Goal: Information Seeking & Learning: Learn about a topic

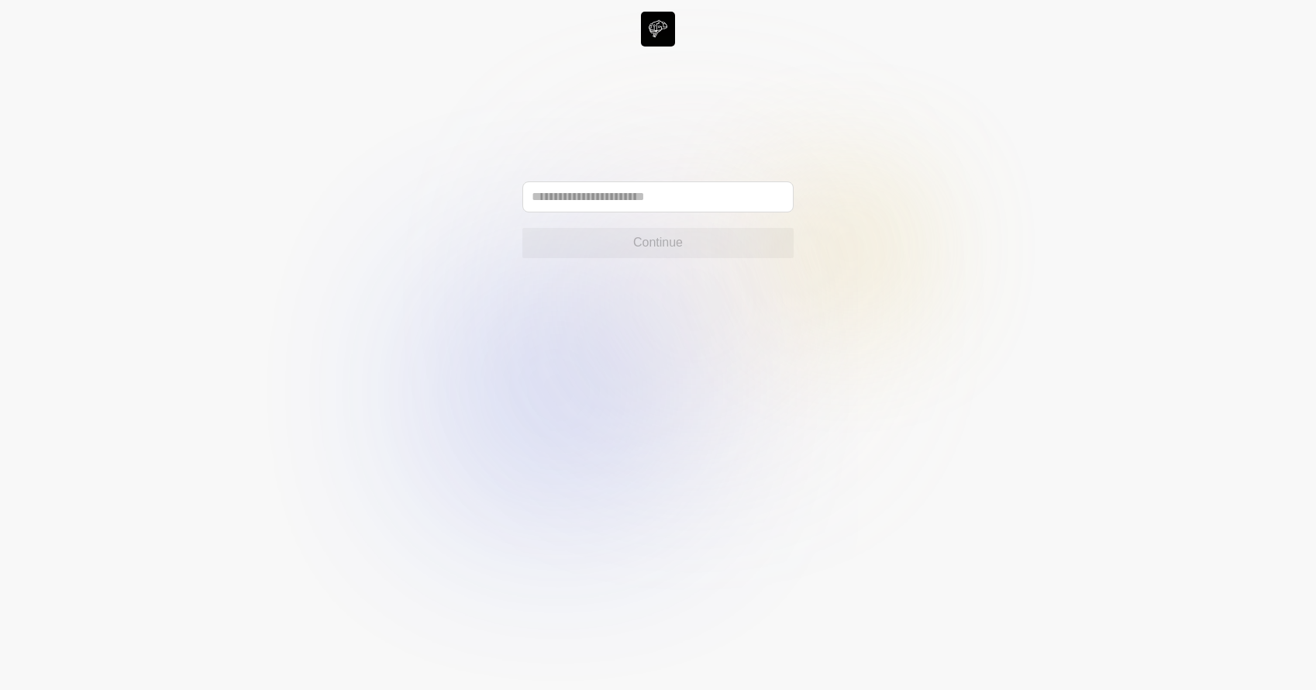
click at [691, 216] on div "Continue" at bounding box center [657, 219] width 271 height 77
click at [691, 195] on input "text" at bounding box center [657, 196] width 271 height 31
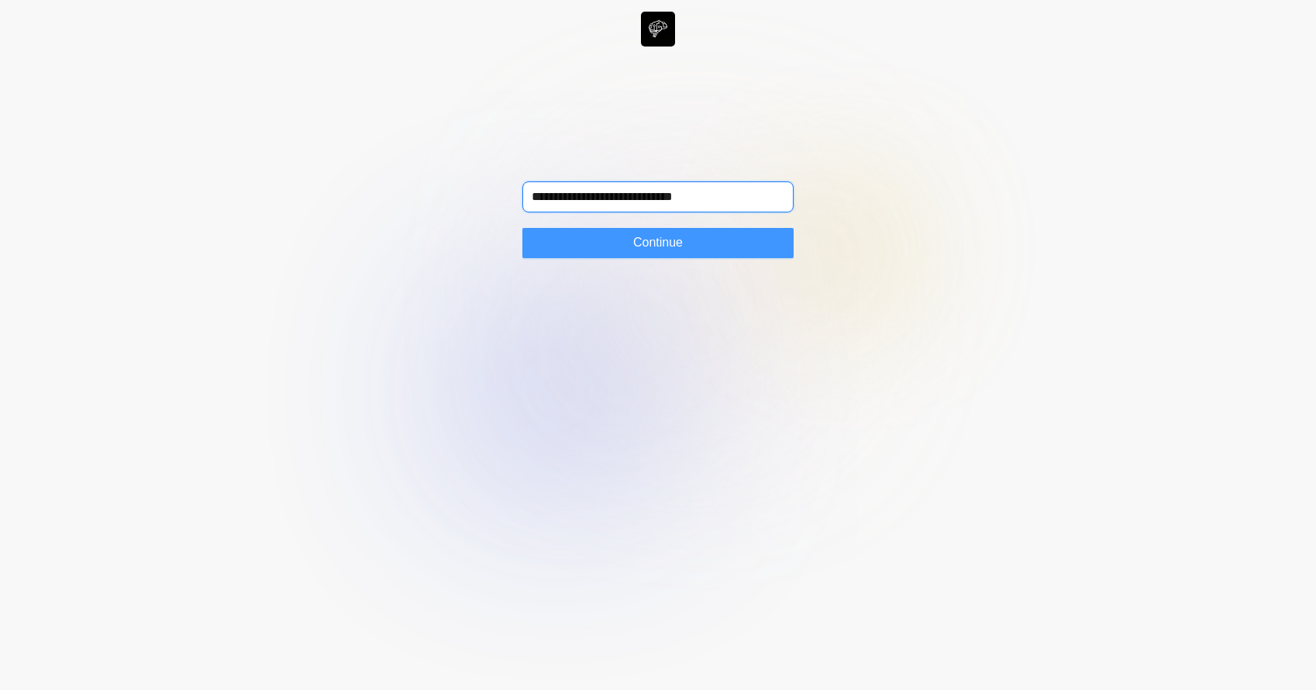
type input "**********"
click at [720, 244] on button "Continue" at bounding box center [657, 243] width 271 height 31
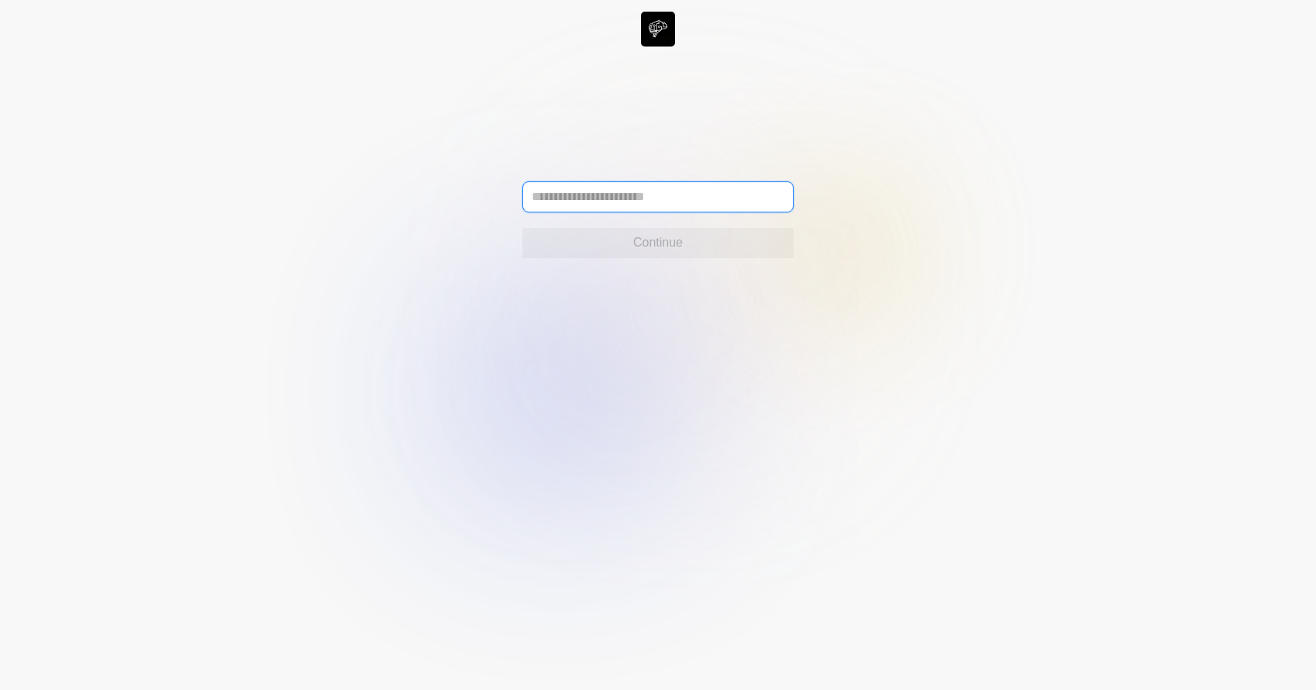
click at [706, 195] on input "text" at bounding box center [657, 196] width 271 height 31
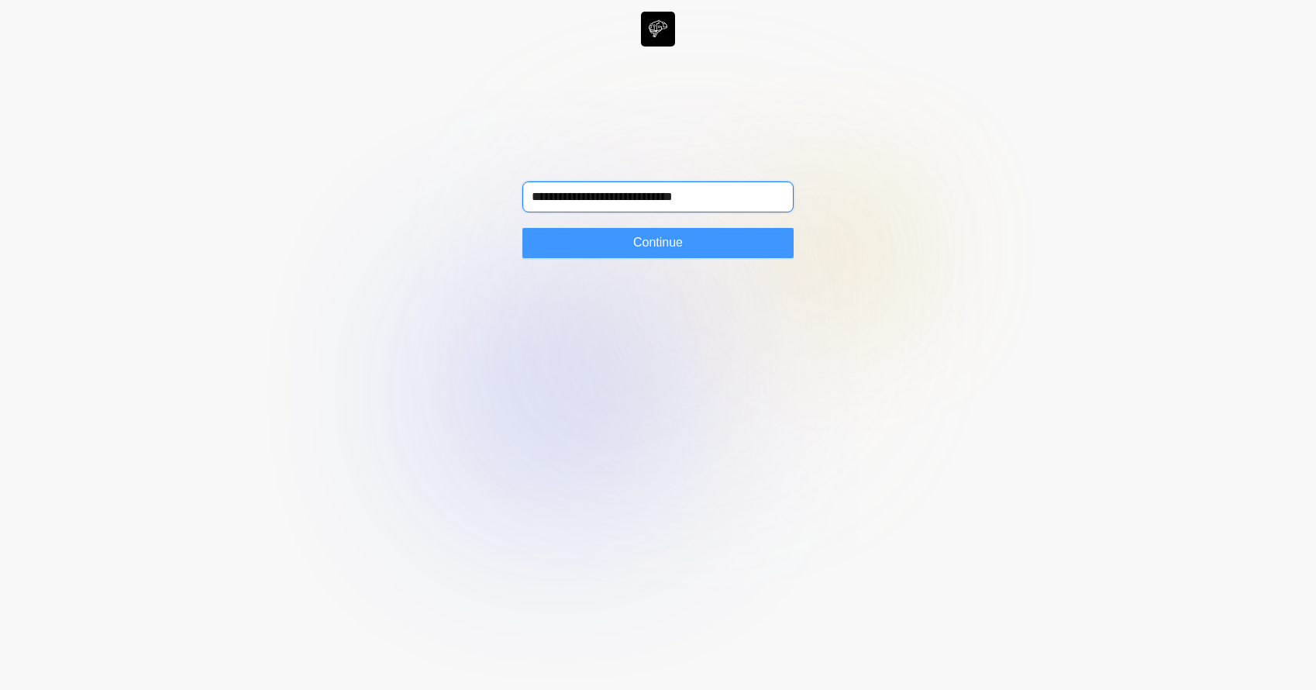
type input "**********"
click at [596, 242] on button "Continue" at bounding box center [657, 243] width 271 height 31
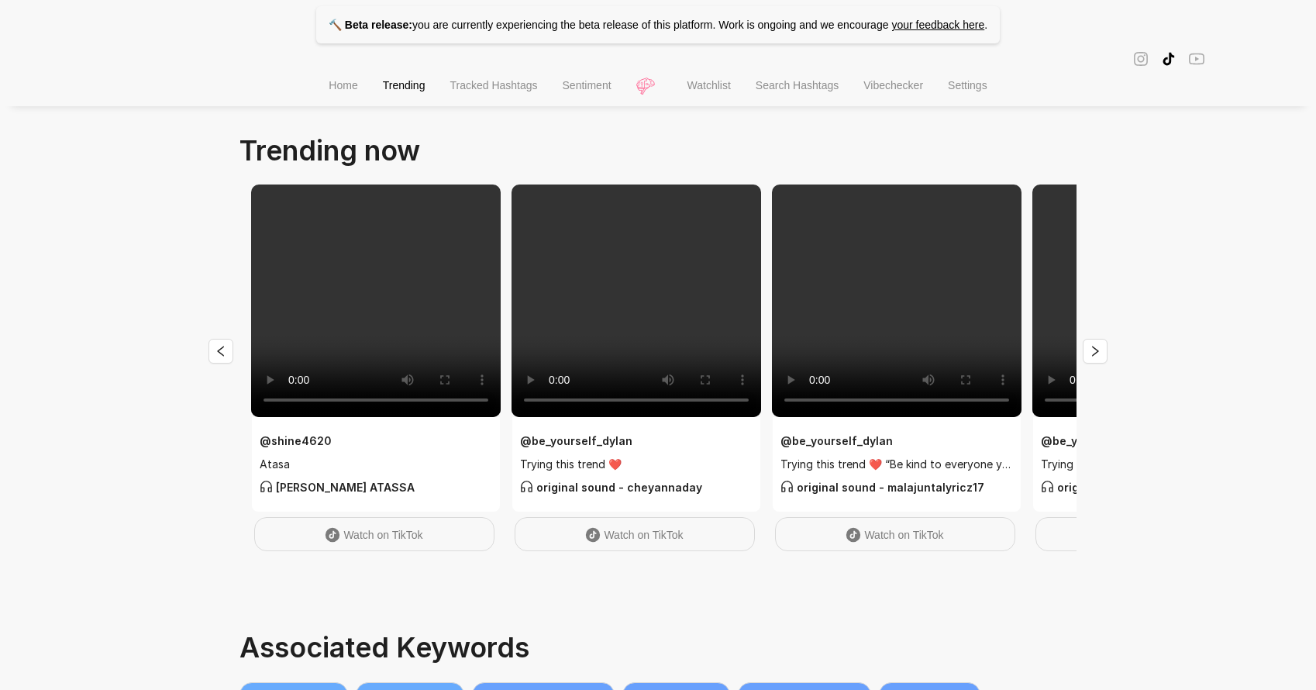
click at [518, 90] on span "Tracked Hashtags" at bounding box center [493, 85] width 88 height 12
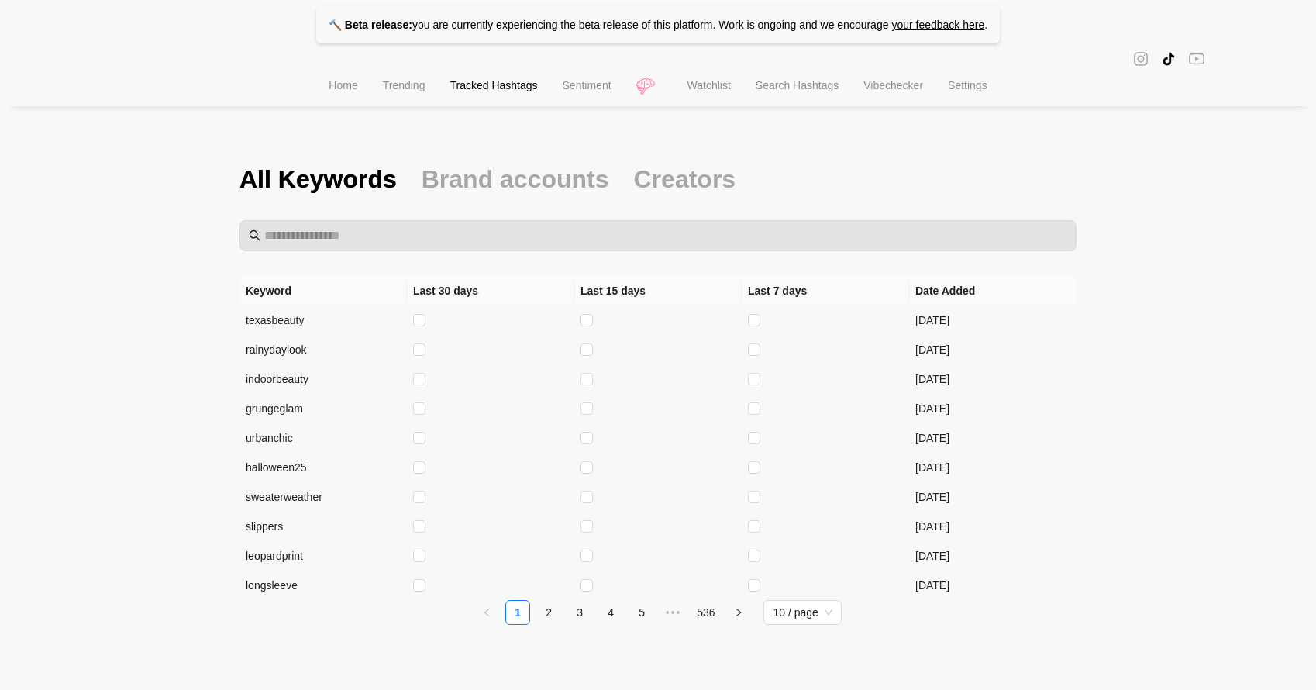
click at [710, 85] on span "Watchlist" at bounding box center [708, 85] width 43 height 12
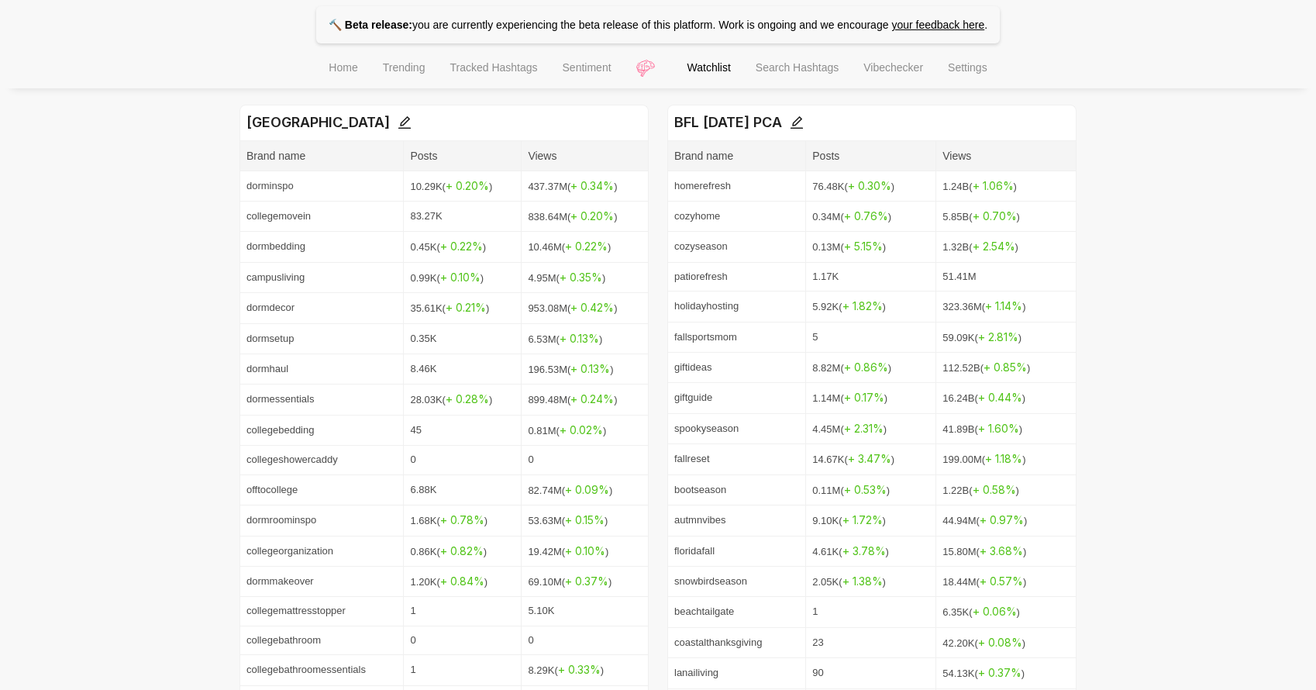
scroll to position [1208, 0]
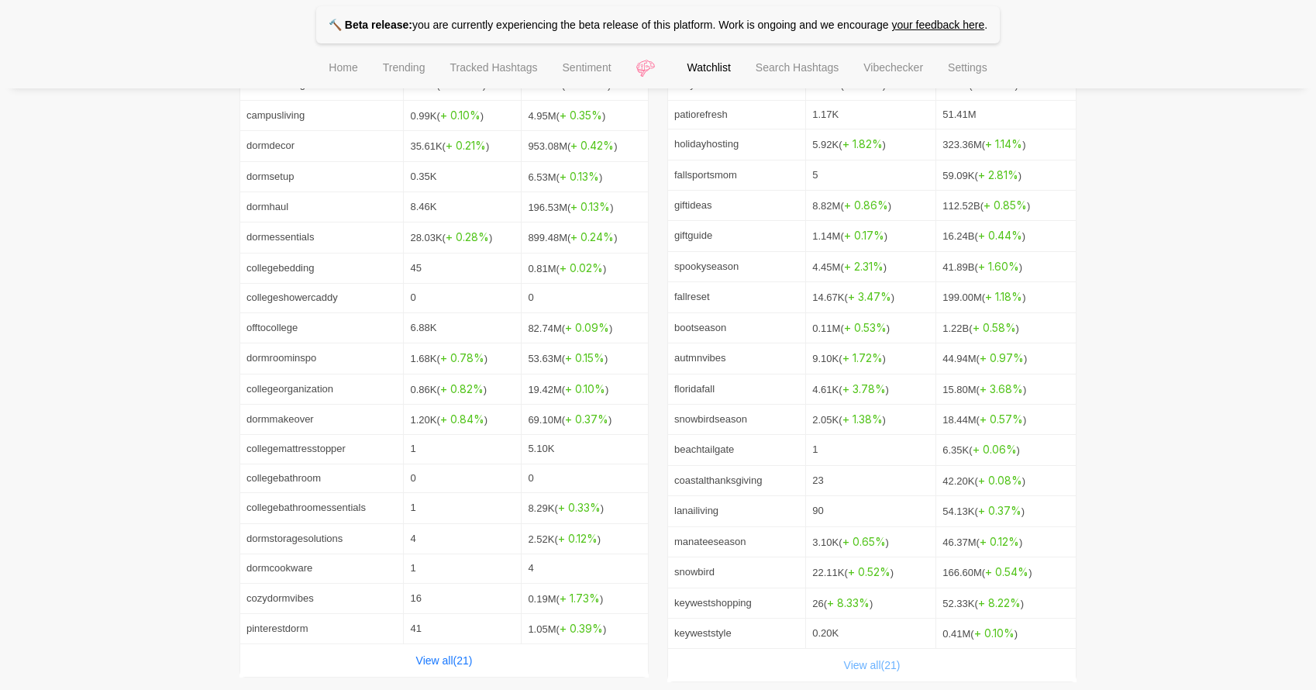
click at [879, 659] on link "View all( 21 )" at bounding box center [872, 665] width 57 height 12
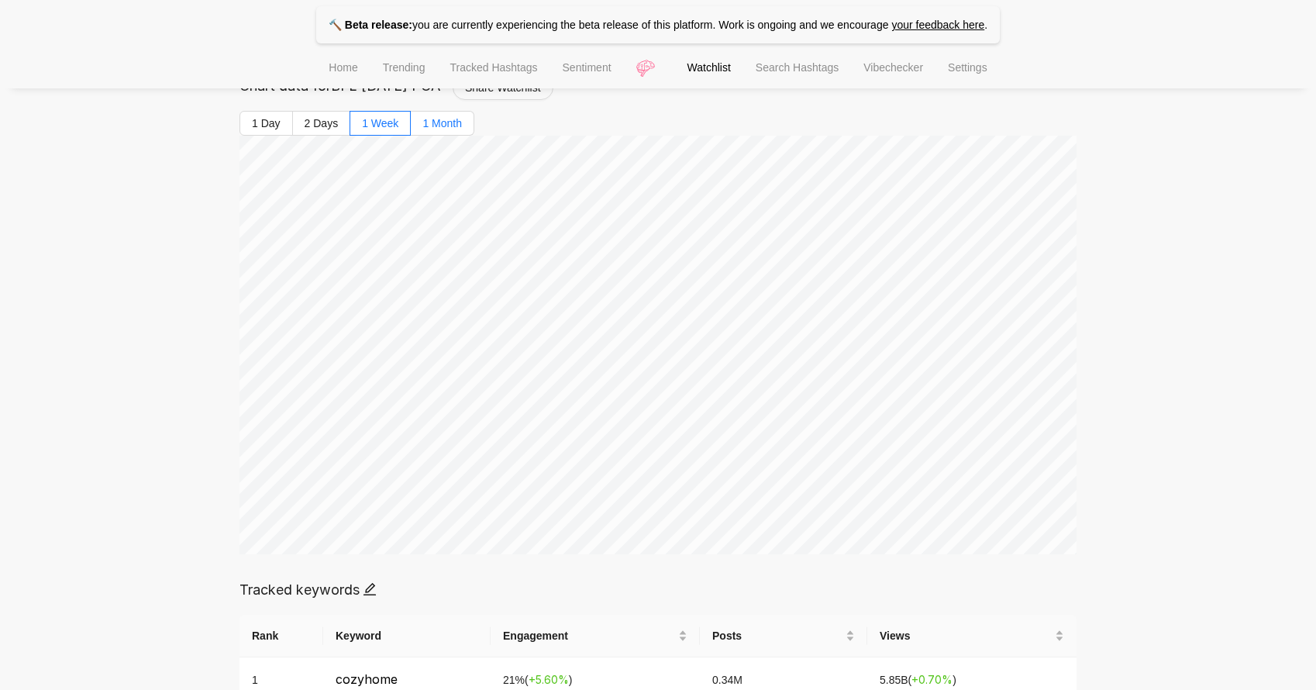
scroll to position [136, 0]
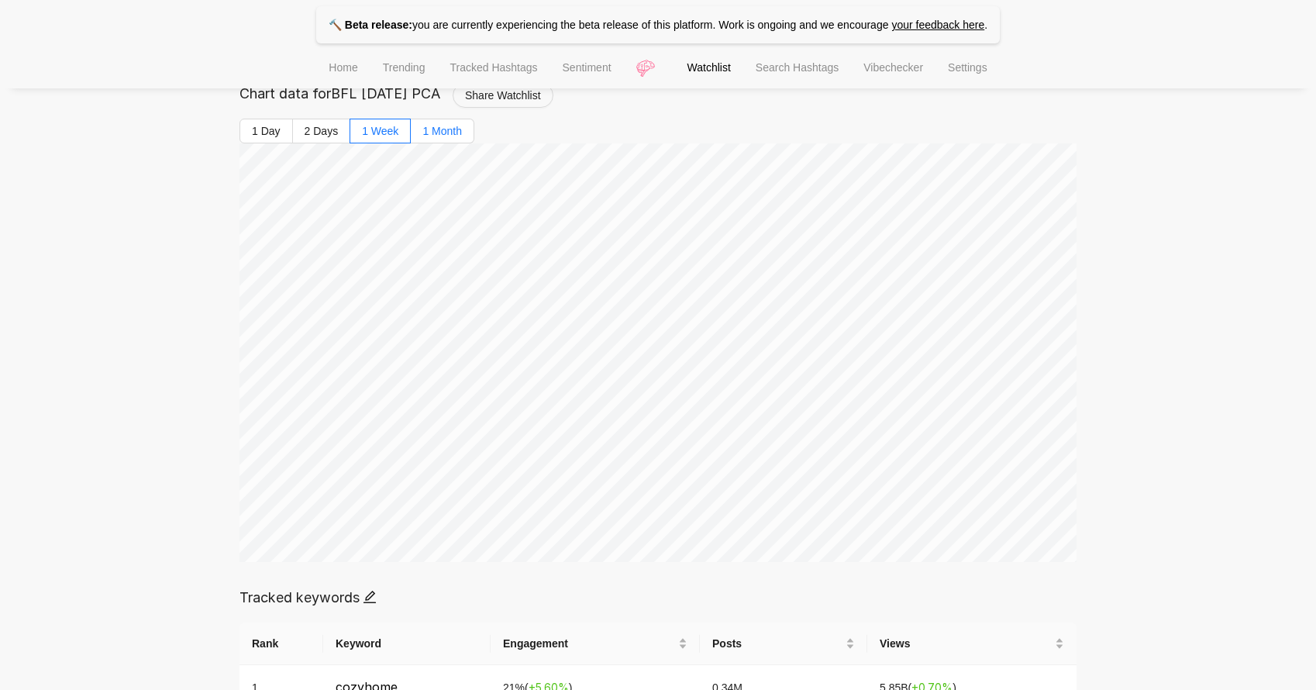
click at [428, 130] on span "1 Month" at bounding box center [442, 131] width 40 height 12
click at [371, 127] on span "1 Week" at bounding box center [380, 131] width 36 height 12
click at [317, 127] on span "2 Days" at bounding box center [322, 131] width 34 height 12
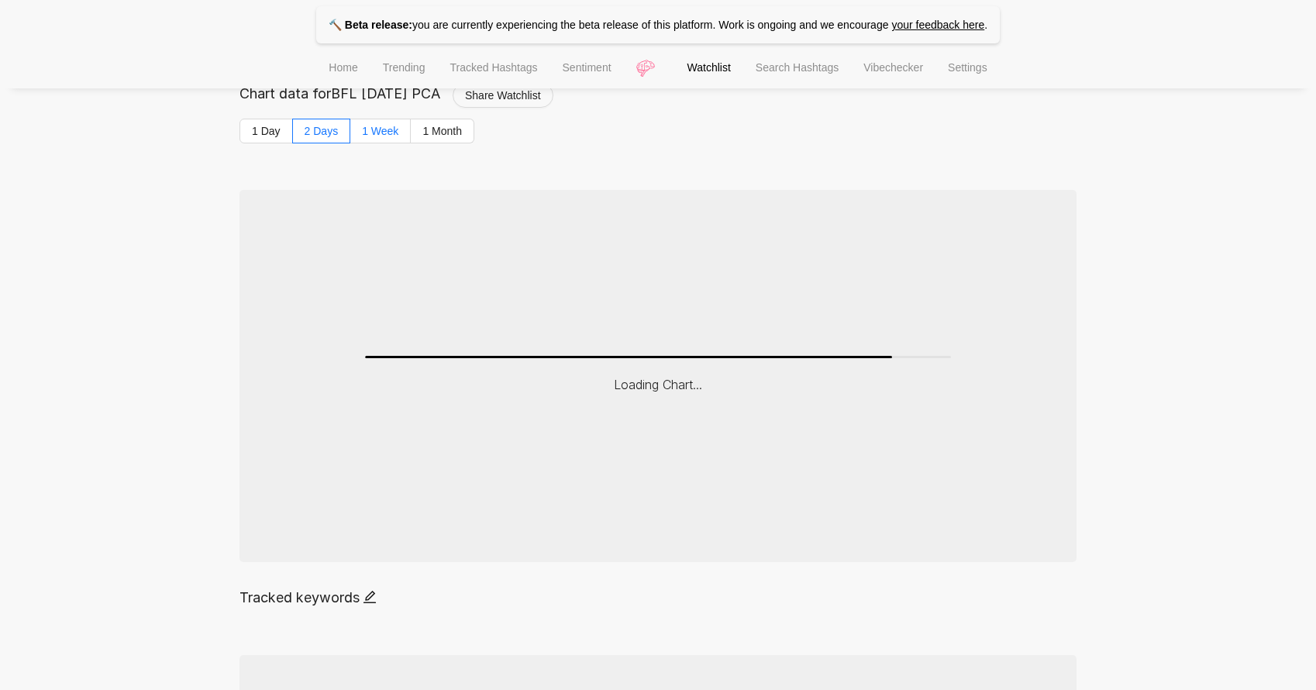
click at [367, 129] on span "1 Week" at bounding box center [380, 131] width 36 height 12
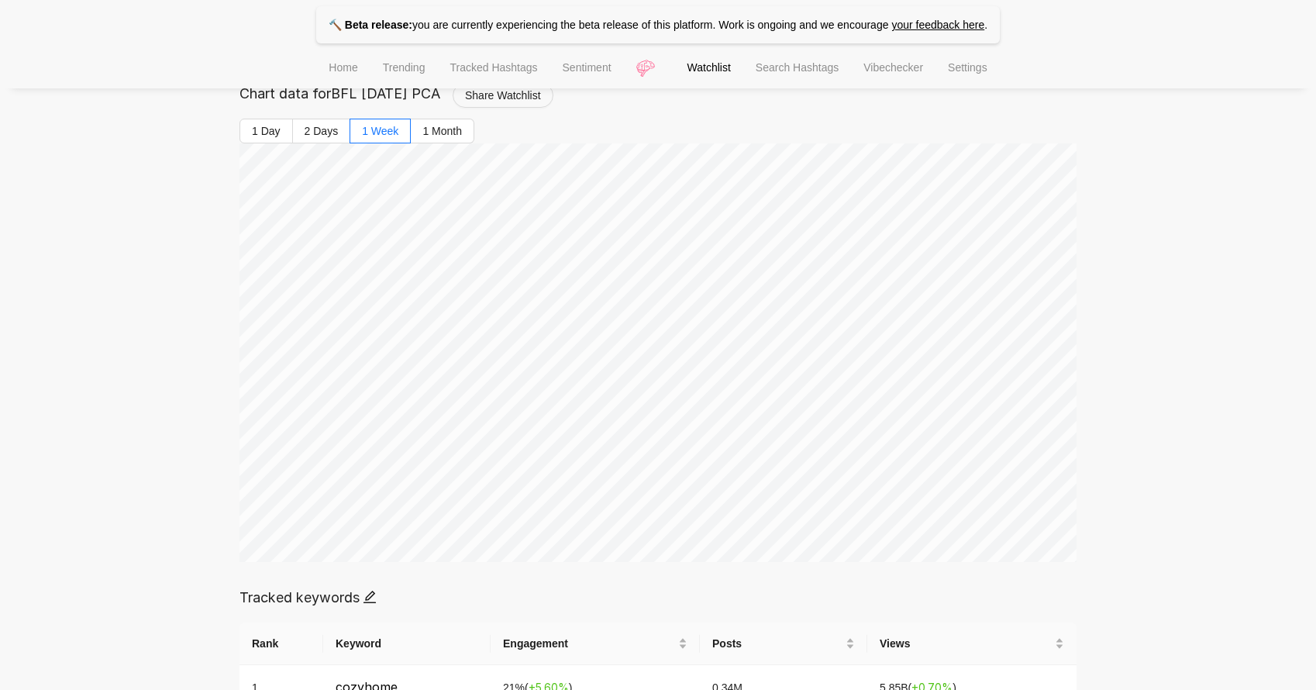
scroll to position [115, 0]
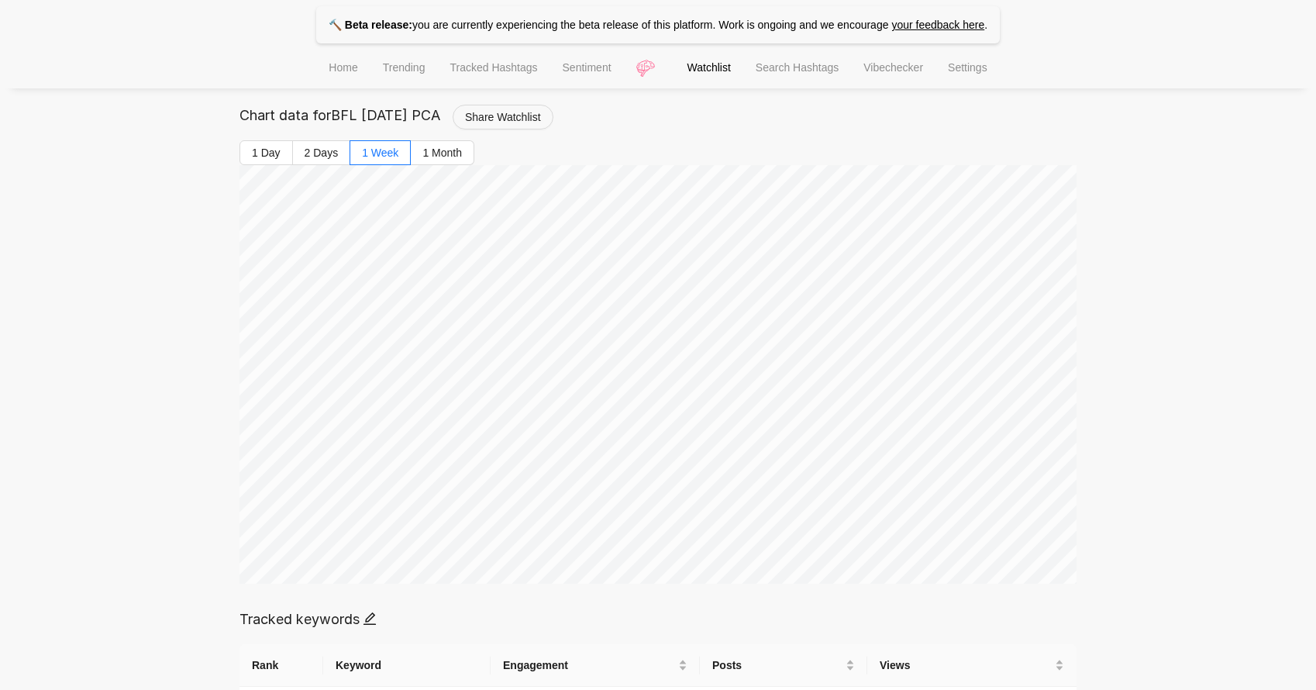
click at [790, 74] on span "Search Hashtags" at bounding box center [797, 67] width 83 height 12
